Goal: Transaction & Acquisition: Purchase product/service

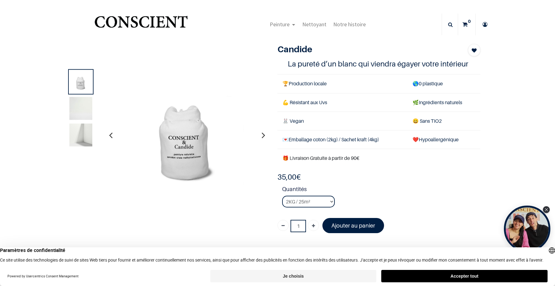
click at [80, 111] on img at bounding box center [80, 108] width 23 height 23
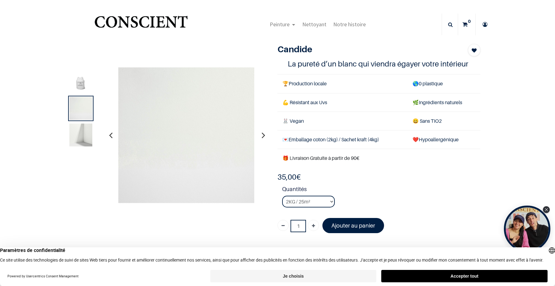
click at [85, 139] on img at bounding box center [80, 134] width 23 height 23
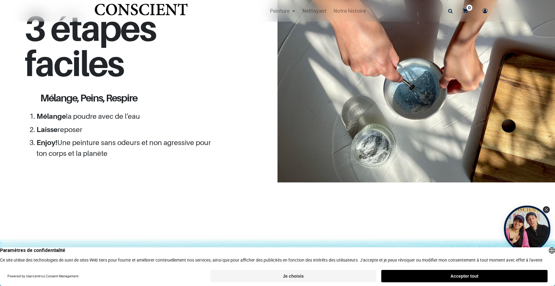
scroll to position [560, 0]
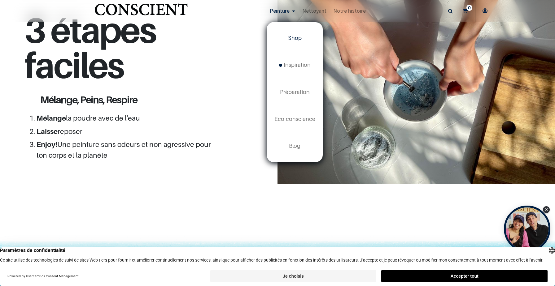
click at [293, 37] on span "Shop" at bounding box center [295, 38] width 14 height 6
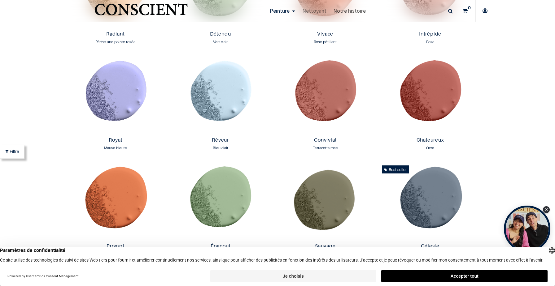
scroll to position [735, 0]
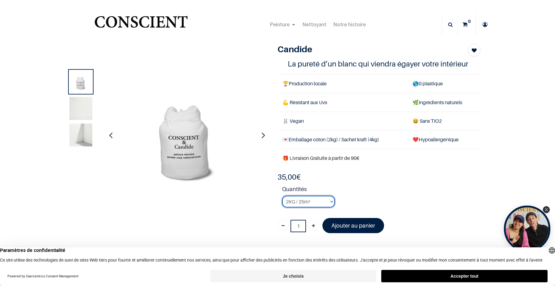
select select "3"
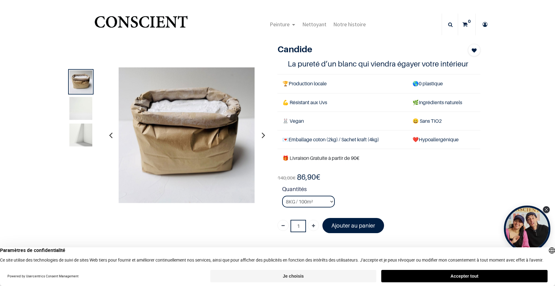
drag, startPoint x: 298, startPoint y: 177, endPoint x: 321, endPoint y: 175, distance: 22.6
click at [320, 175] on b "86,90 €" at bounding box center [308, 177] width 23 height 9
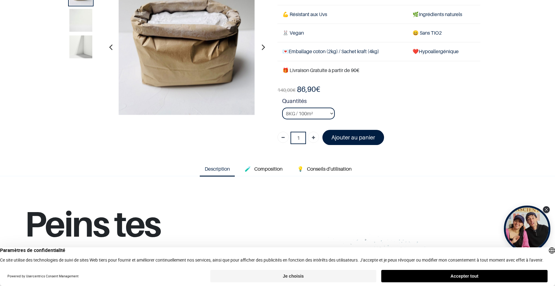
scroll to position [52, 0]
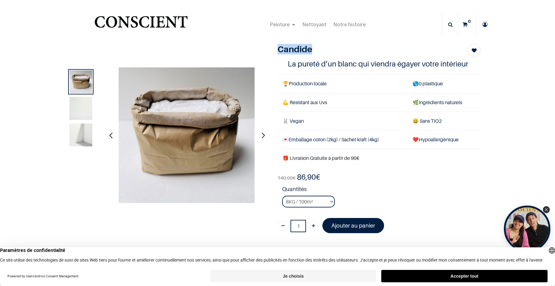
drag, startPoint x: 320, startPoint y: 45, endPoint x: 274, endPoint y: 52, distance: 46.6
click at [274, 52] on div "Candide Blanc 1 La pureté d’un blanc qui viendra égayer votre intérieur 🏆 Produ…" at bounding box center [379, 141] width 212 height 194
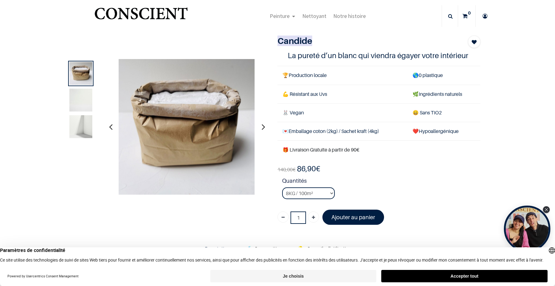
scroll to position [7, 0]
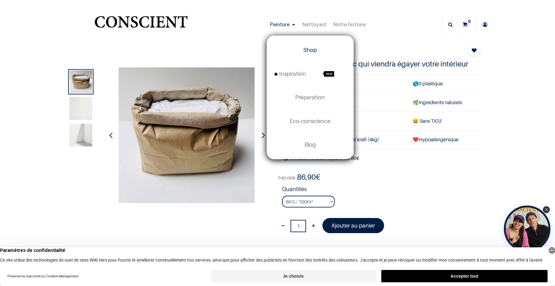
click at [303, 53] on link "Shop" at bounding box center [310, 50] width 86 height 24
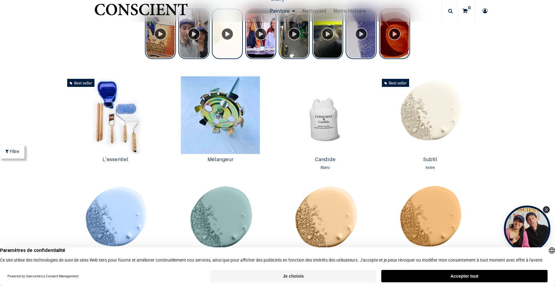
scroll to position [301, 0]
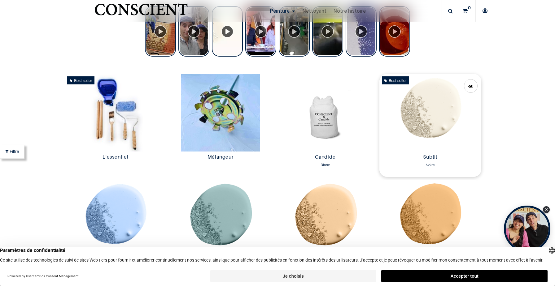
click at [432, 114] on img at bounding box center [430, 113] width 102 height 78
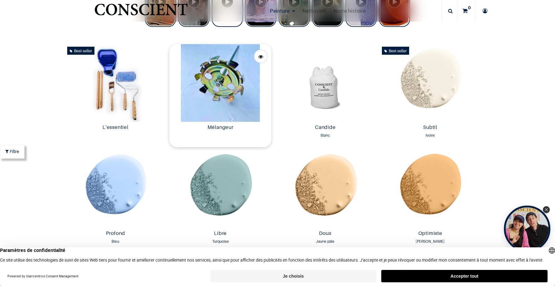
scroll to position [339, 0]
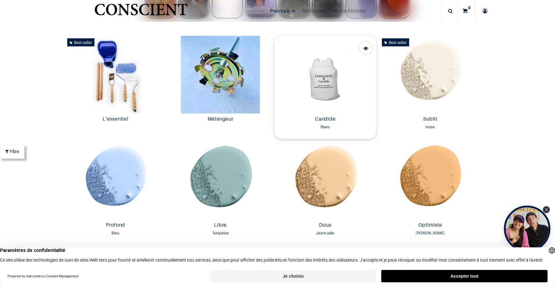
click at [321, 86] on img at bounding box center [325, 75] width 102 height 78
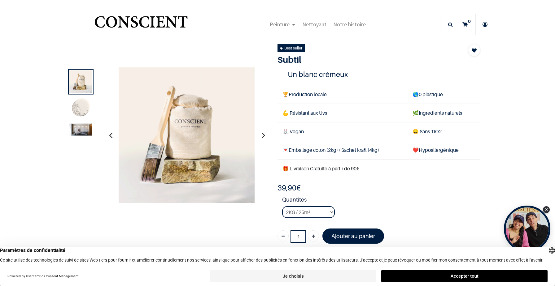
click at [262, 135] on icon "button" at bounding box center [262, 135] width 3 height 17
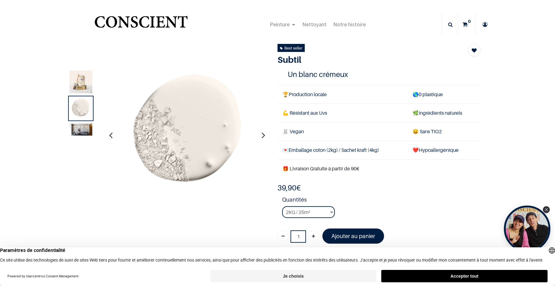
click at [262, 135] on icon "button" at bounding box center [262, 135] width 3 height 17
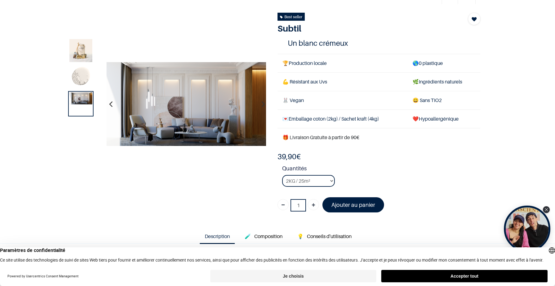
scroll to position [33, 0]
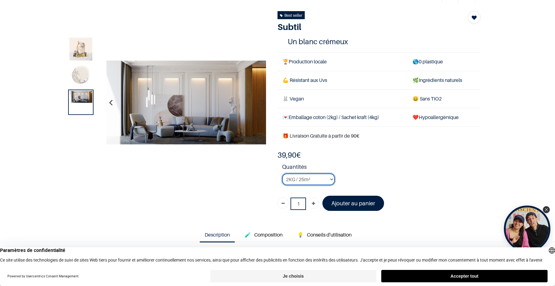
select select "127"
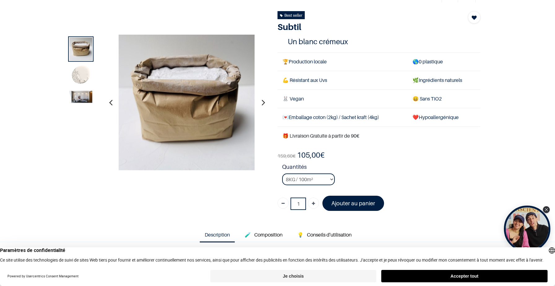
drag, startPoint x: 298, startPoint y: 153, endPoint x: 327, endPoint y: 156, distance: 29.2
click at [324, 156] on h4 "159,60 € 105,00 € 39.9 EUR" at bounding box center [300, 155] width 47 height 10
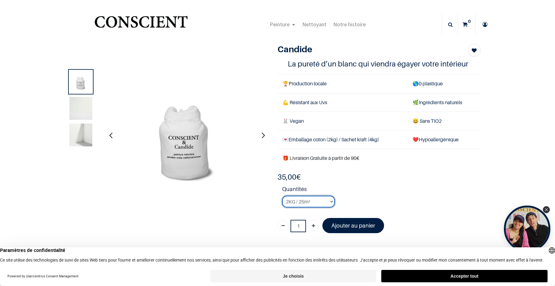
select select "3"
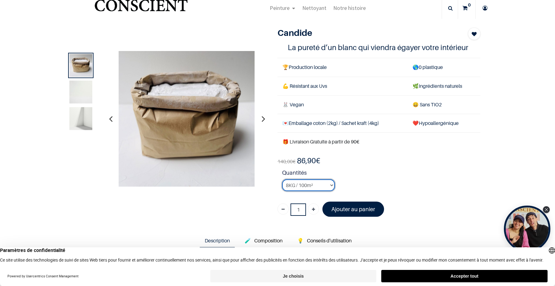
scroll to position [16, 0]
